Goal: Register for event/course

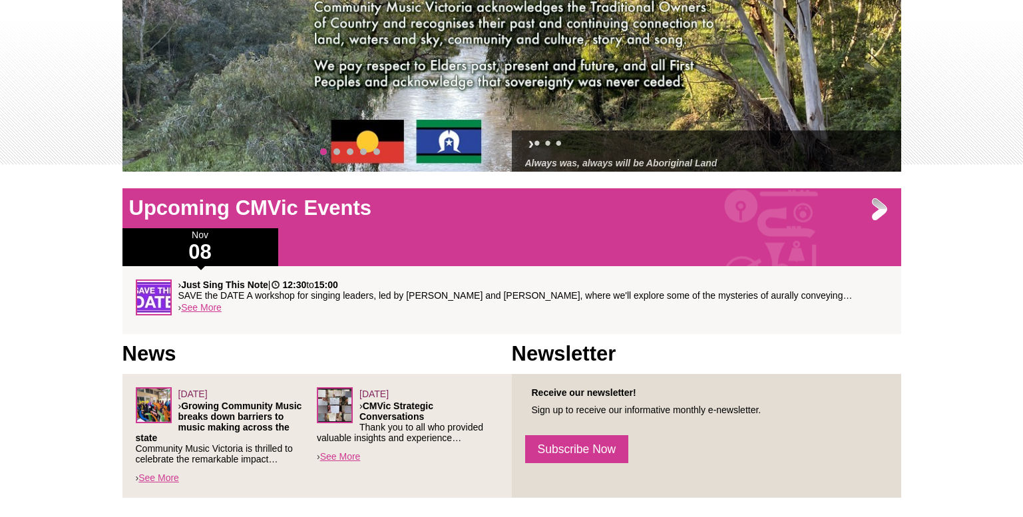
scroll to position [254, 0]
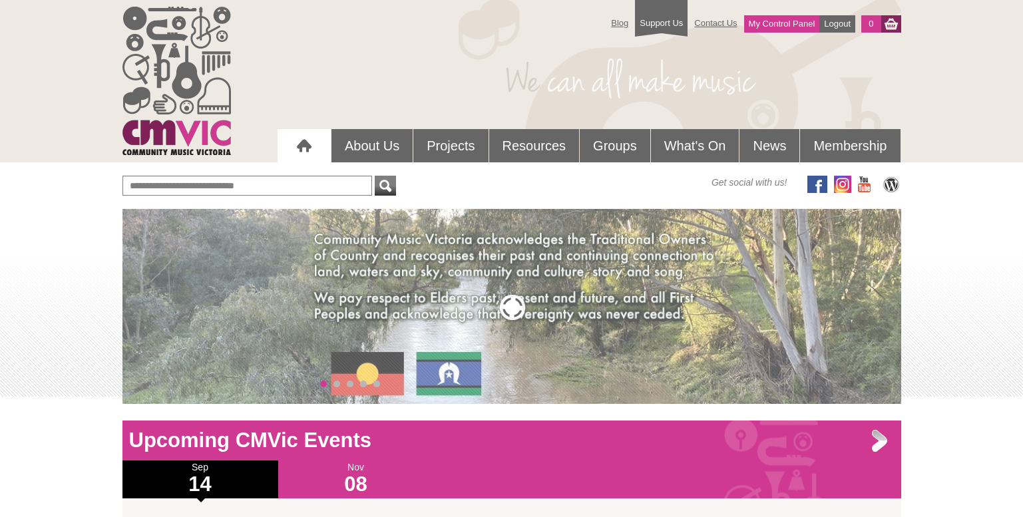
scroll to position [254, 0]
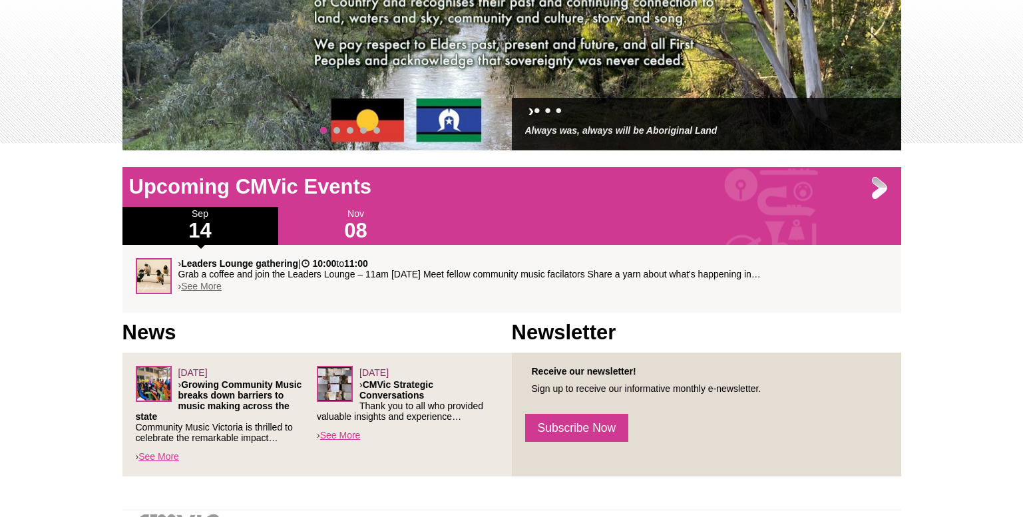
click at [202, 284] on link "See More" at bounding box center [201, 286] width 41 height 11
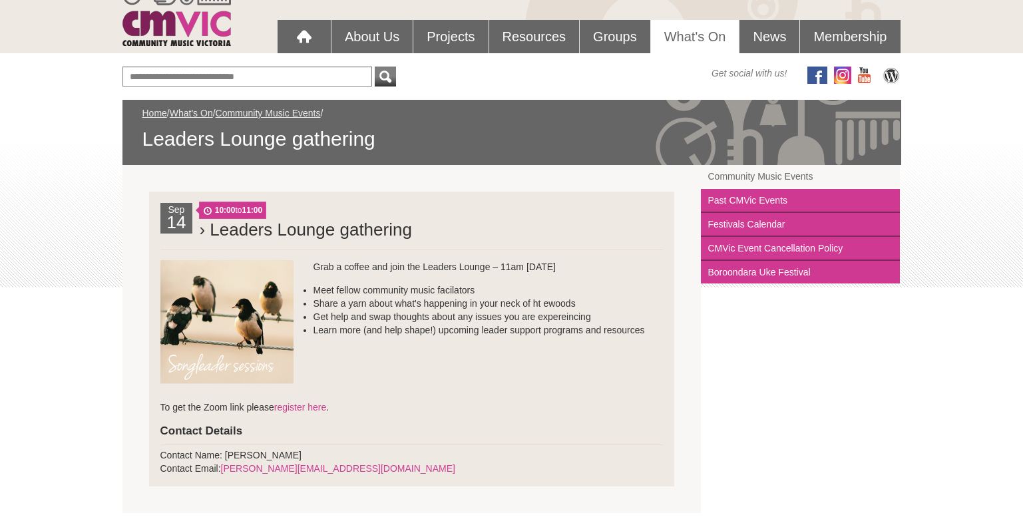
scroll to position [110, 0]
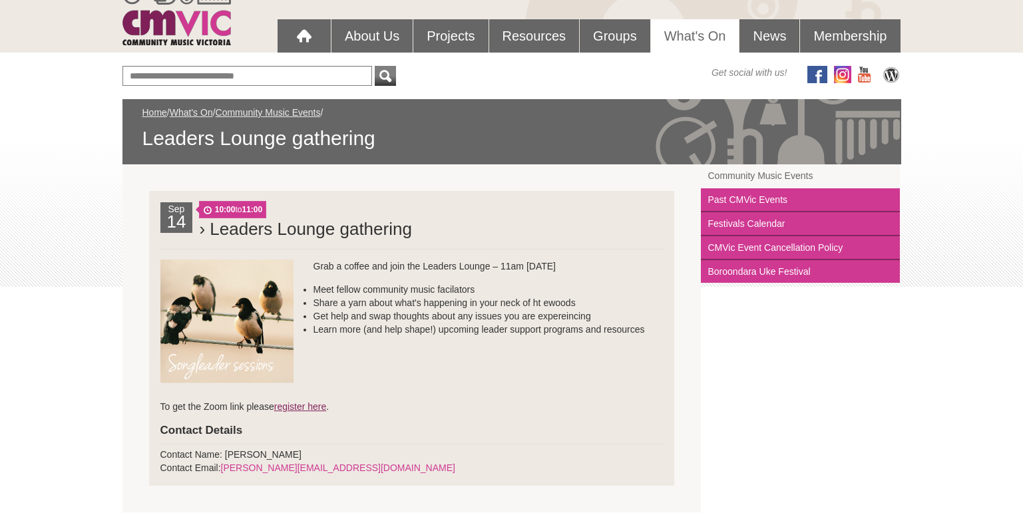
click at [326, 405] on link "register here" at bounding box center [300, 407] width 53 height 11
